Goal: Check status: Check status

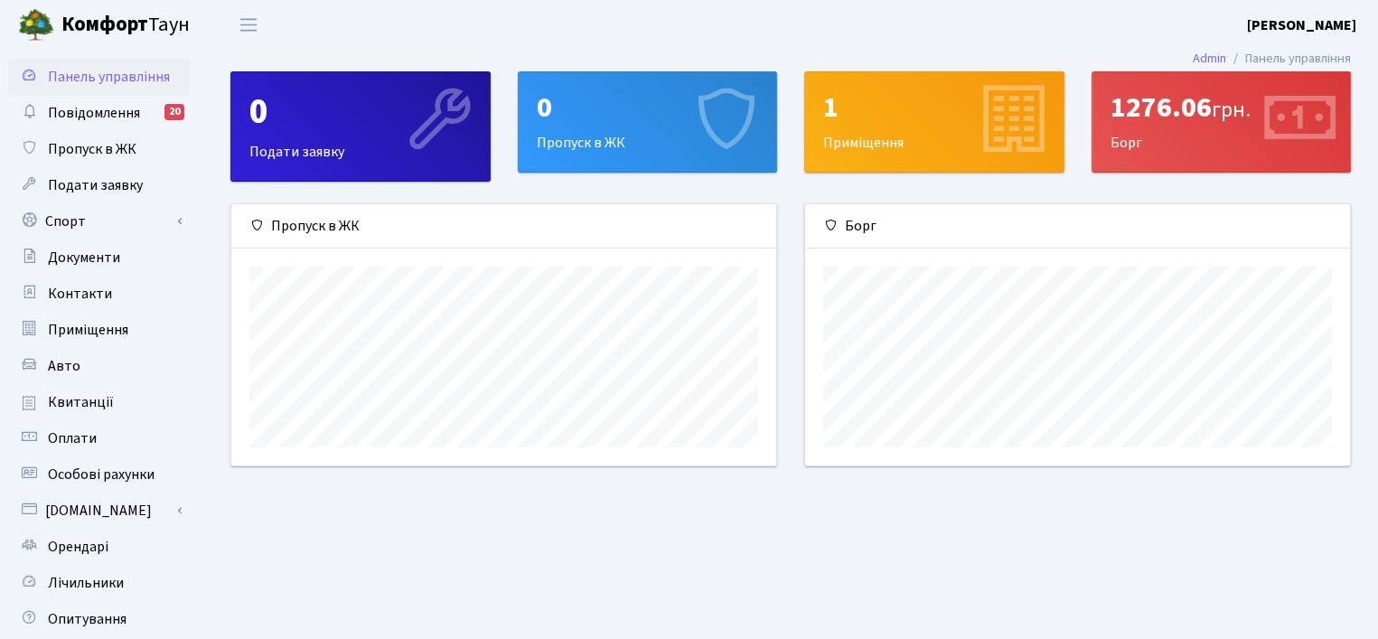
scroll to position [260, 545]
click at [112, 400] on link "Квитанції" at bounding box center [99, 402] width 181 height 36
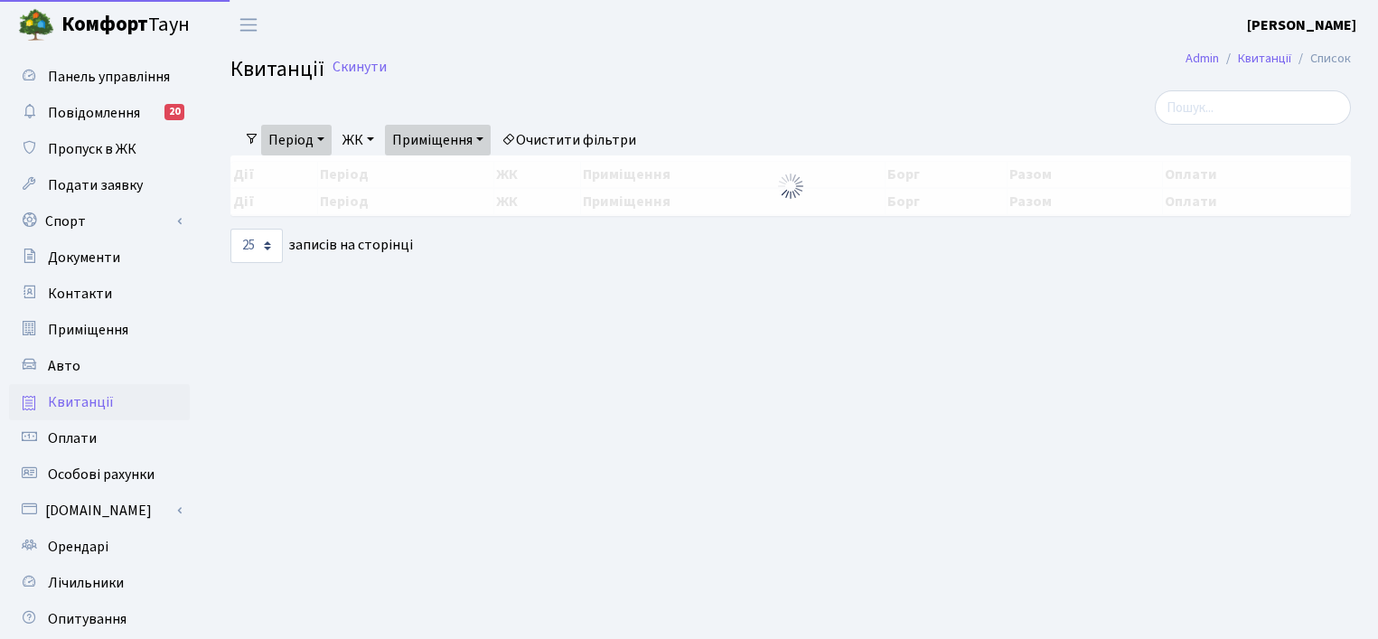
select select "25"
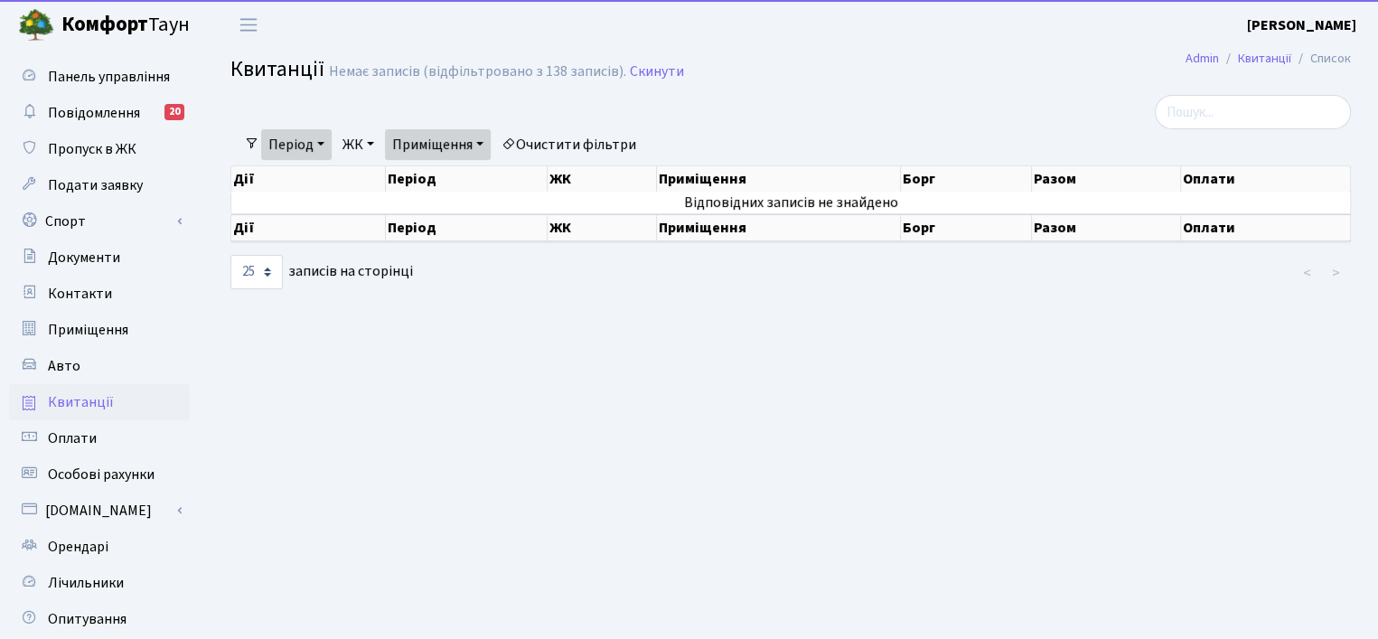
click at [292, 153] on link "Період" at bounding box center [296, 144] width 71 height 31
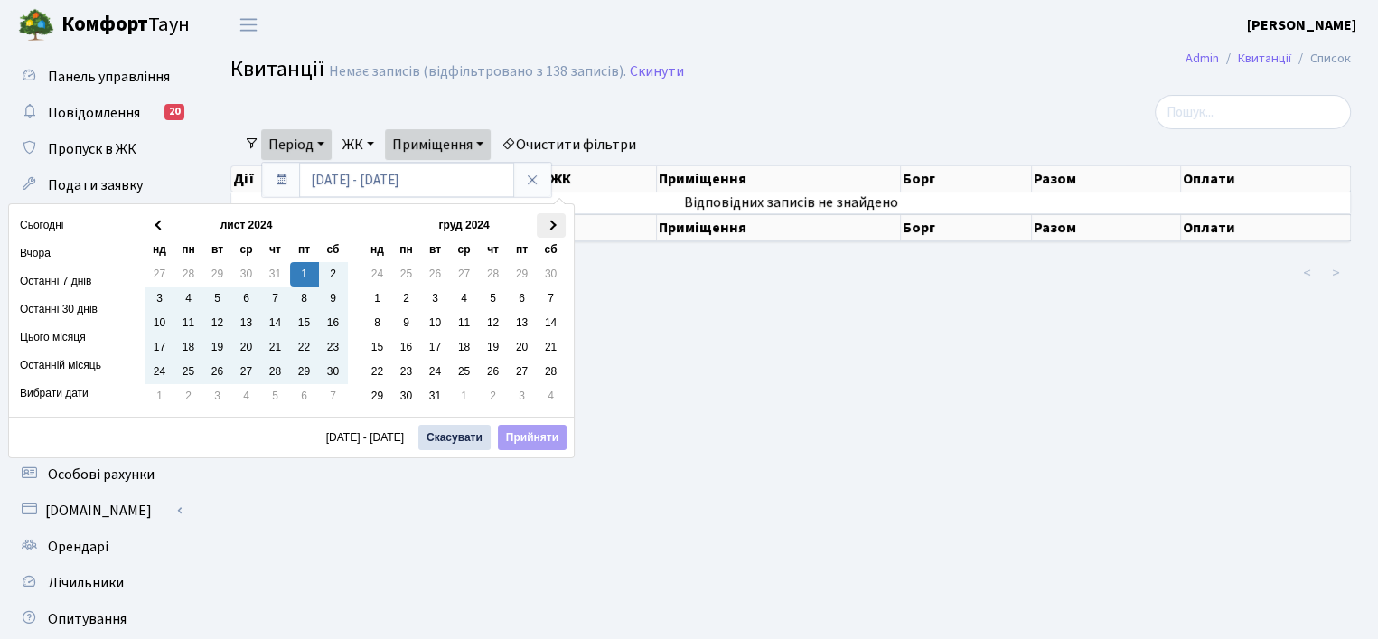
click at [555, 224] on th at bounding box center [551, 225] width 29 height 24
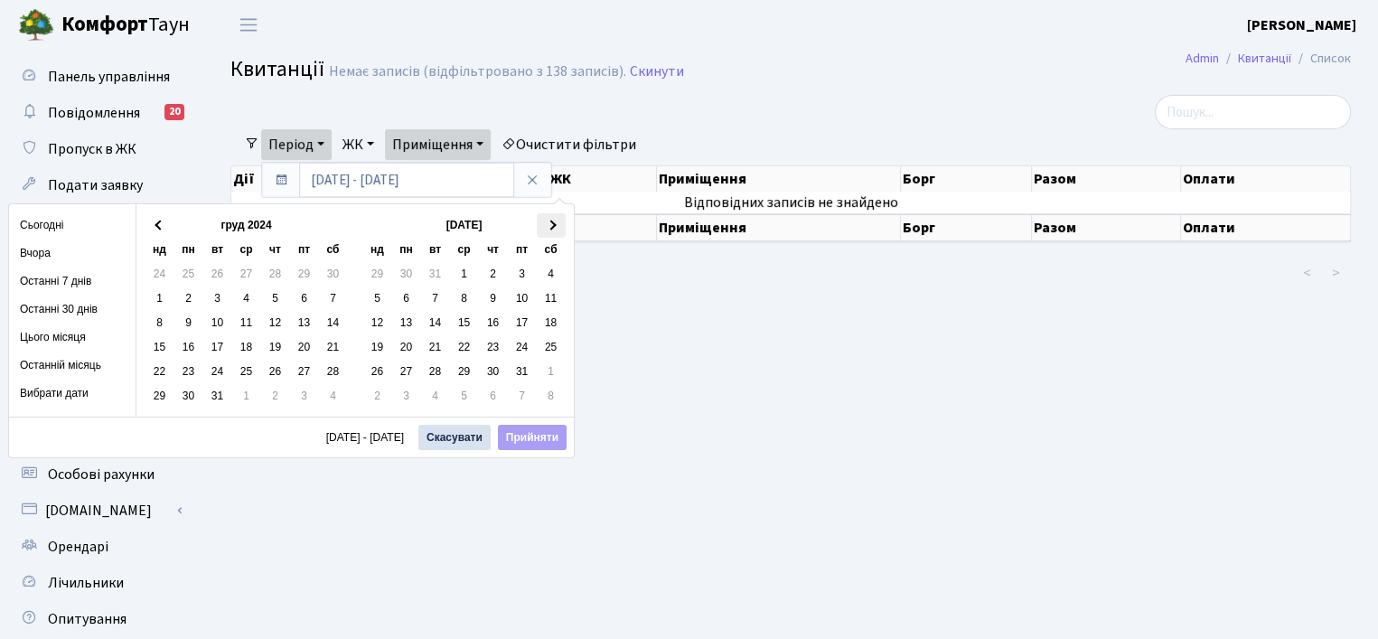
click at [556, 225] on th at bounding box center [551, 225] width 29 height 24
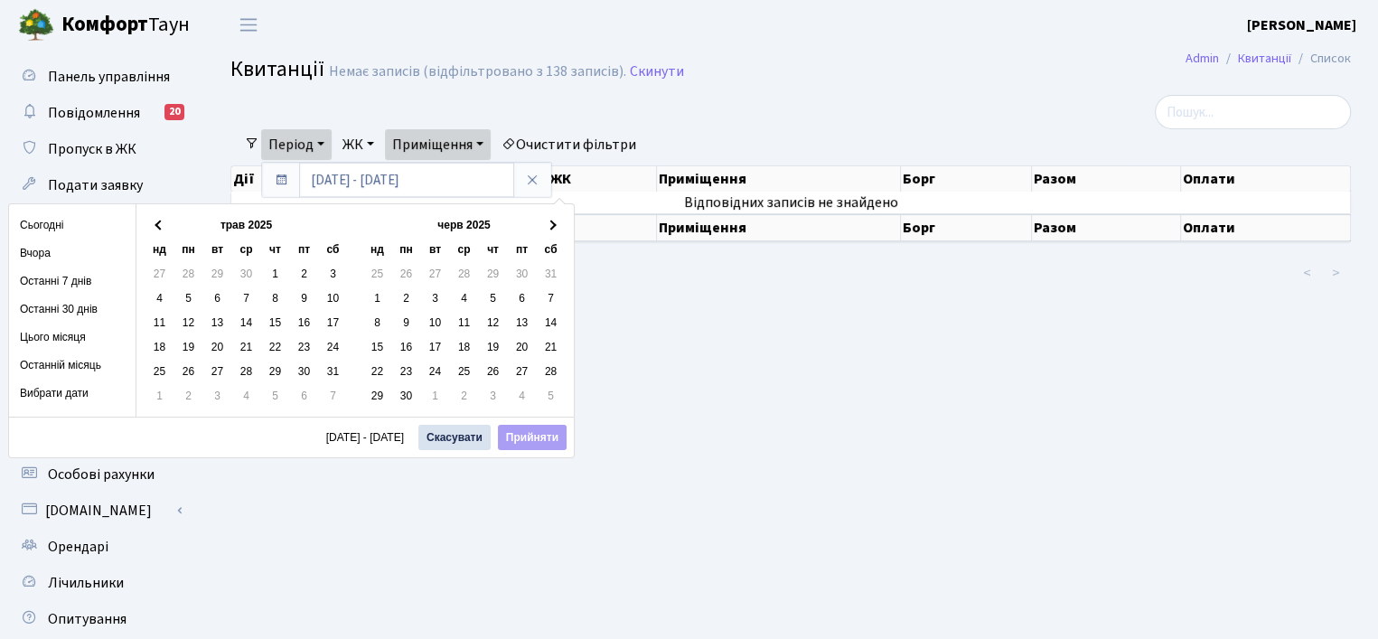
click at [556, 225] on th at bounding box center [551, 225] width 29 height 24
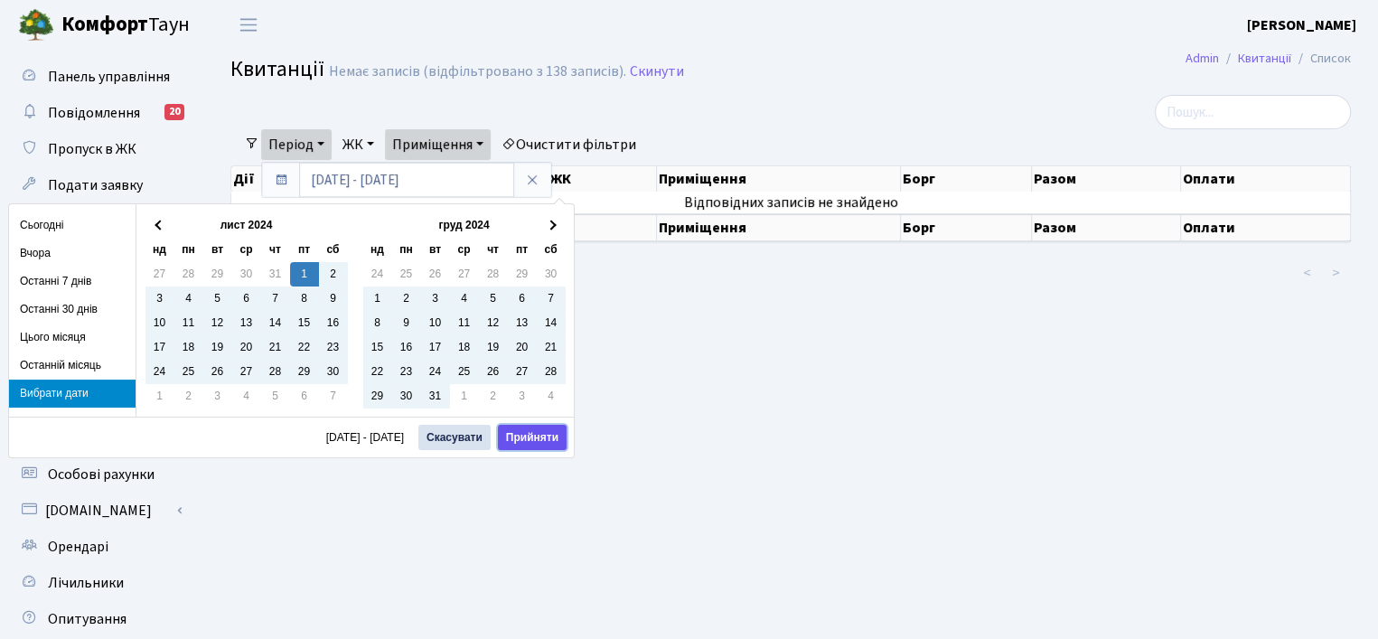
click at [540, 429] on button "Прийняти" at bounding box center [532, 437] width 69 height 25
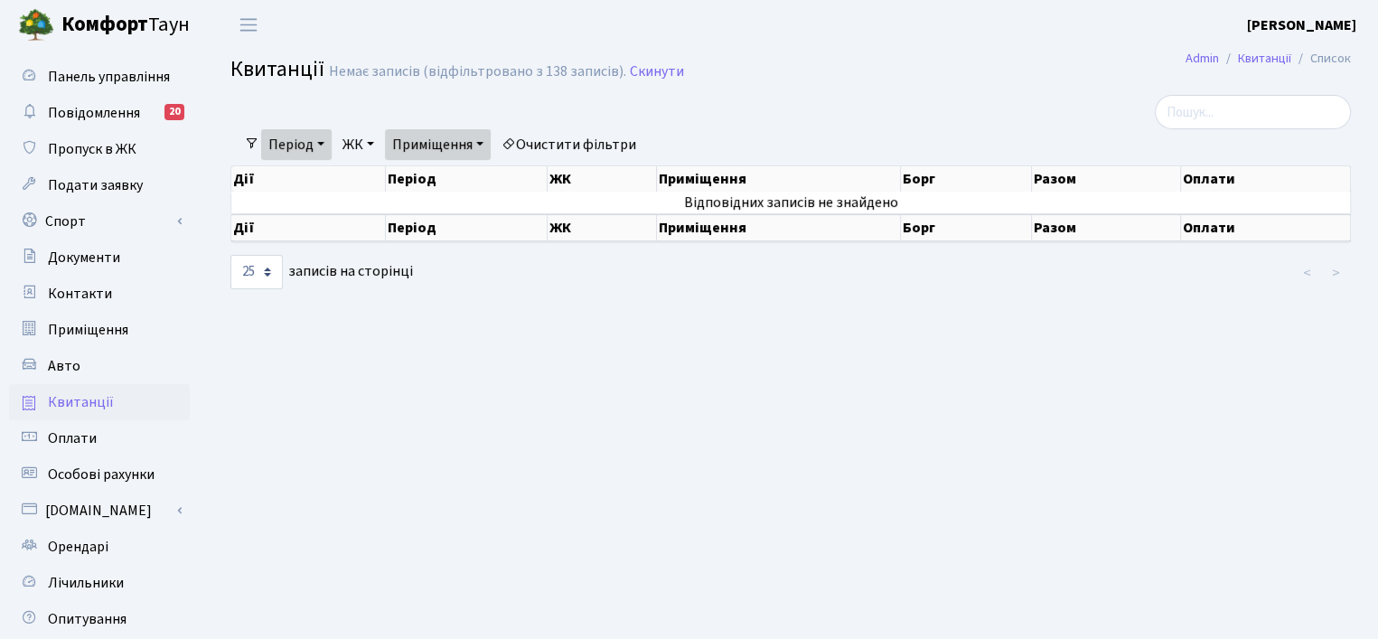
click at [447, 150] on link "Приміщення" at bounding box center [438, 144] width 106 height 31
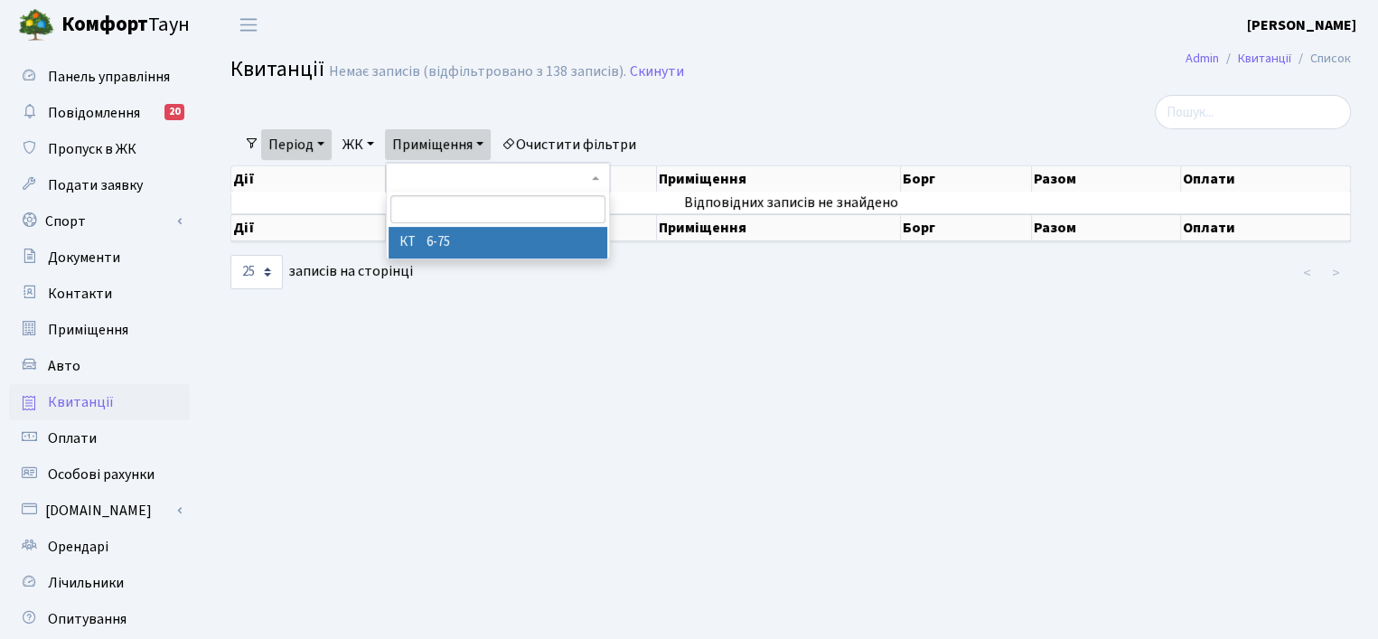
click at [452, 244] on li "КТ 6-75" at bounding box center [498, 243] width 219 height 32
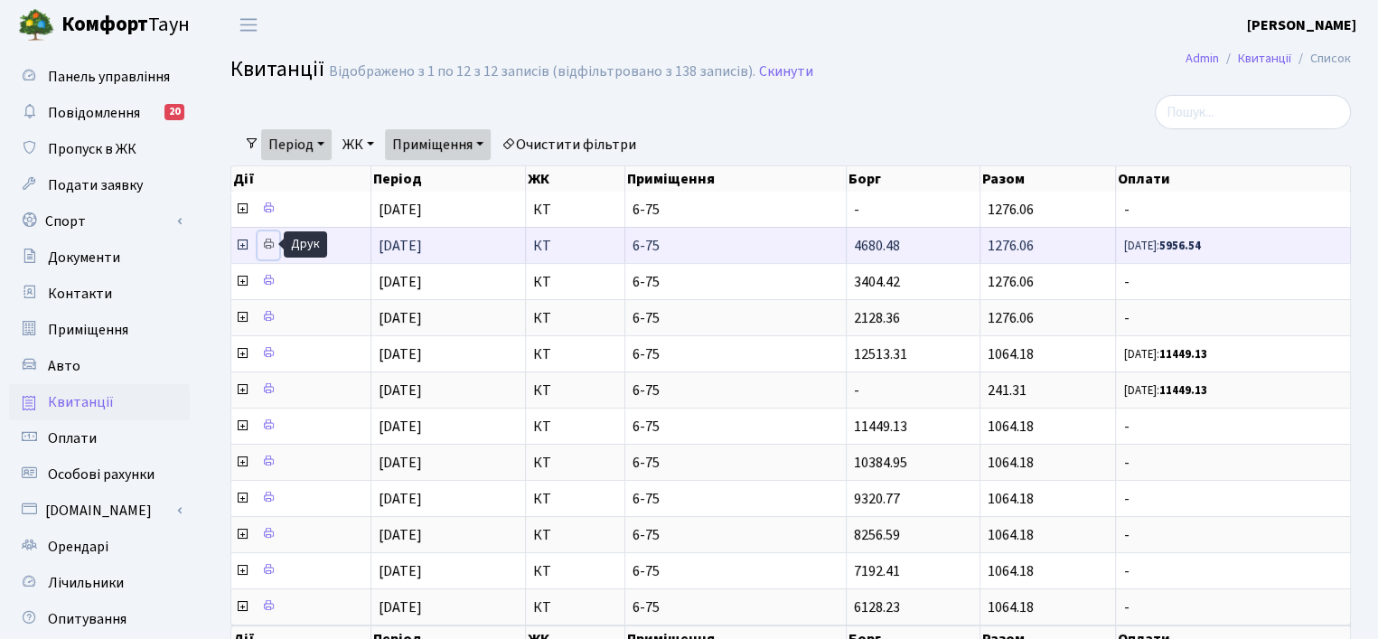
click at [268, 242] on icon at bounding box center [268, 244] width 13 height 13
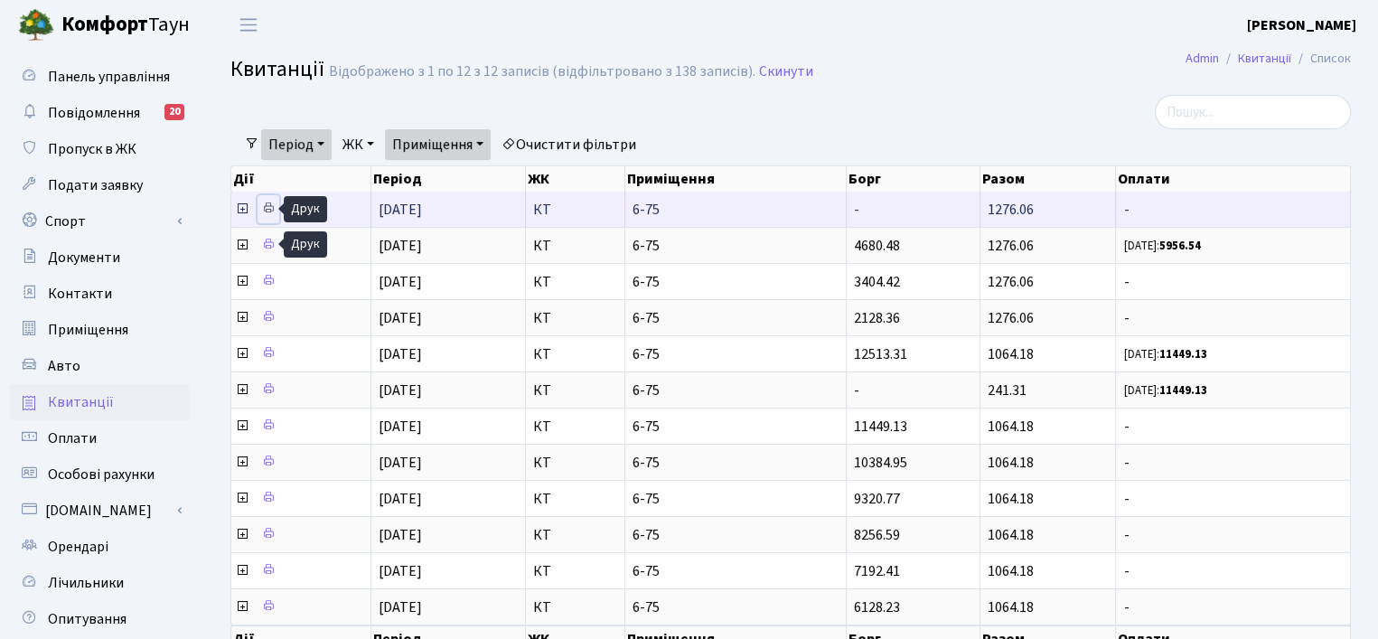
click at [267, 205] on icon at bounding box center [268, 208] width 13 height 13
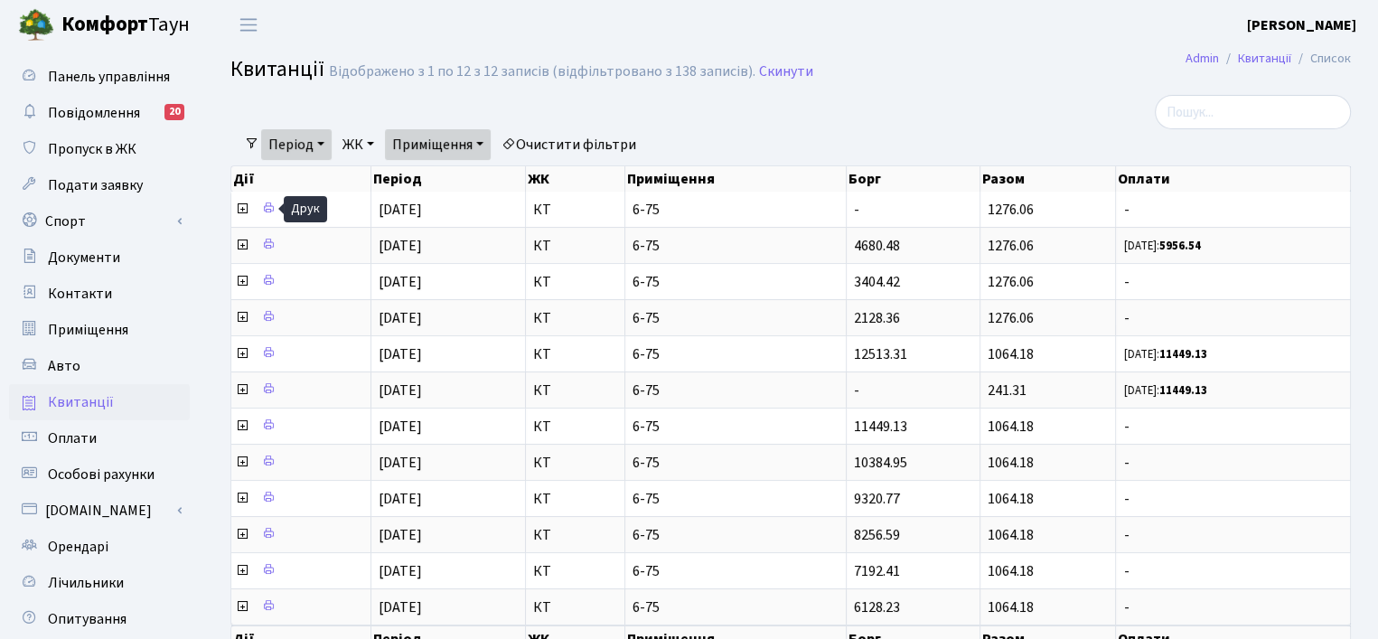
click at [1284, 20] on b "[PERSON_NAME]" at bounding box center [1301, 25] width 109 height 20
click at [1255, 99] on link "Вийти" at bounding box center [1266, 99] width 180 height 28
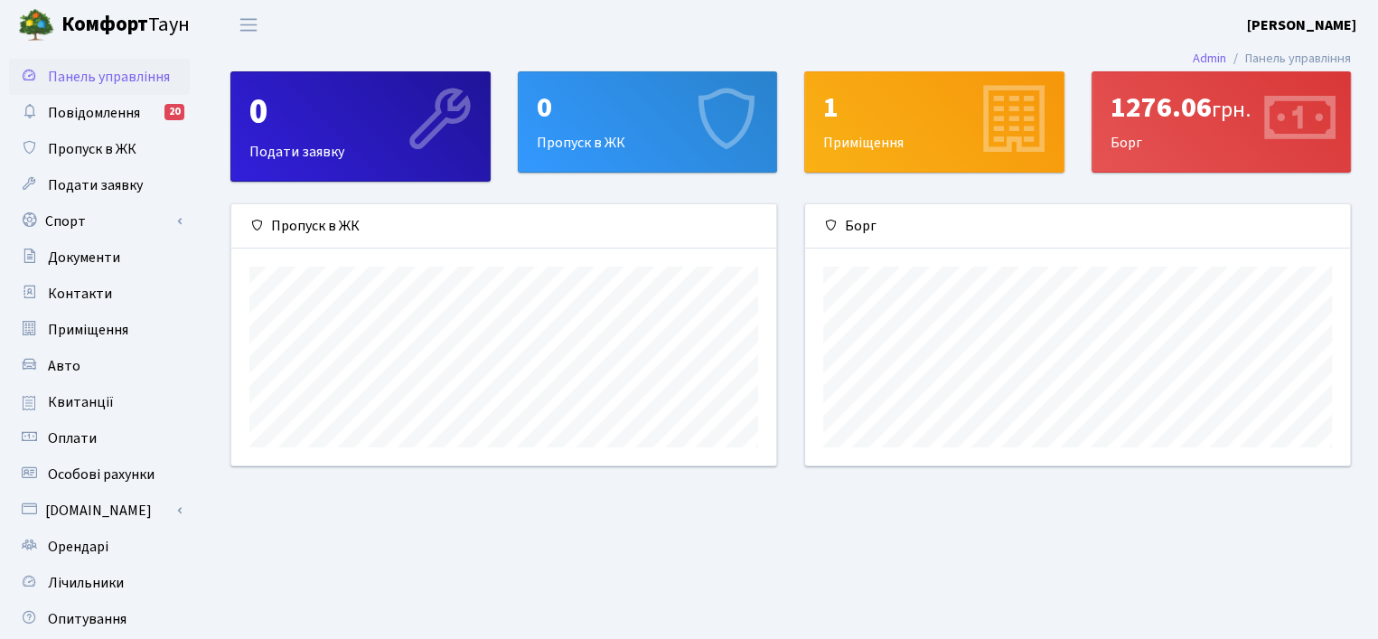
scroll to position [260, 545]
click at [1300, 24] on b "[PERSON_NAME]" at bounding box center [1301, 25] width 109 height 20
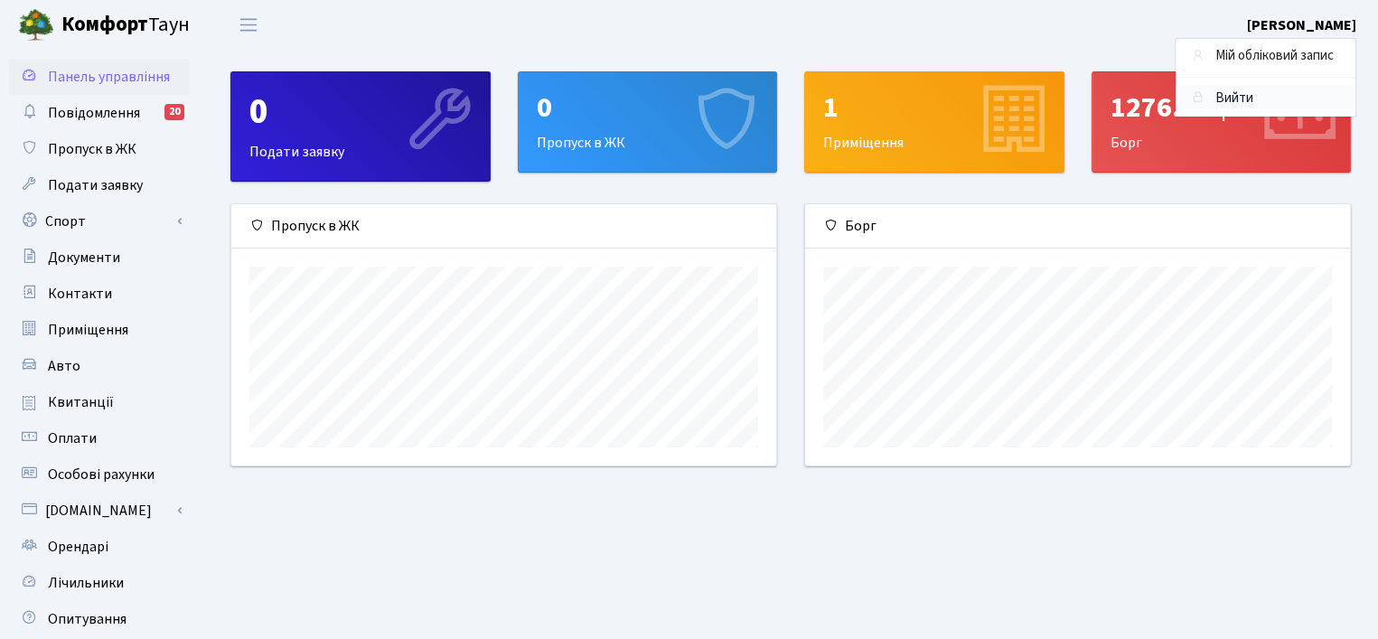
click at [1262, 92] on link "Вийти" at bounding box center [1266, 99] width 180 height 28
